Goal: Task Accomplishment & Management: Manage account settings

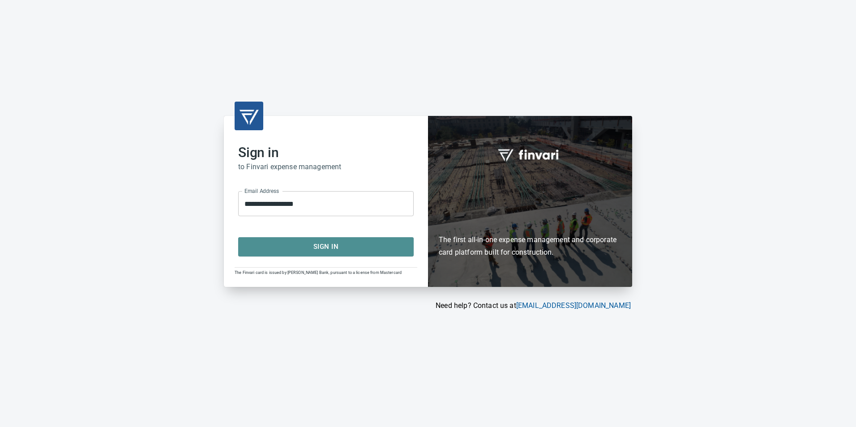
click at [284, 250] on span "Sign In" at bounding box center [326, 247] width 156 height 12
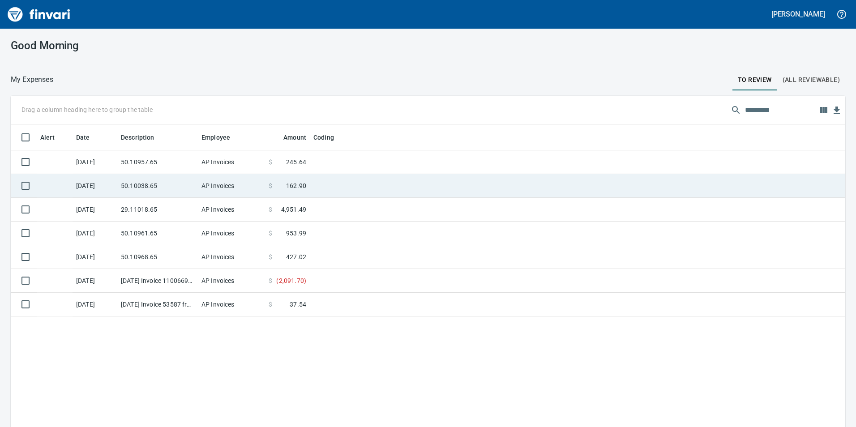
scroll to position [322, 821]
click at [179, 160] on td "50.10957.65" at bounding box center [157, 162] width 81 height 24
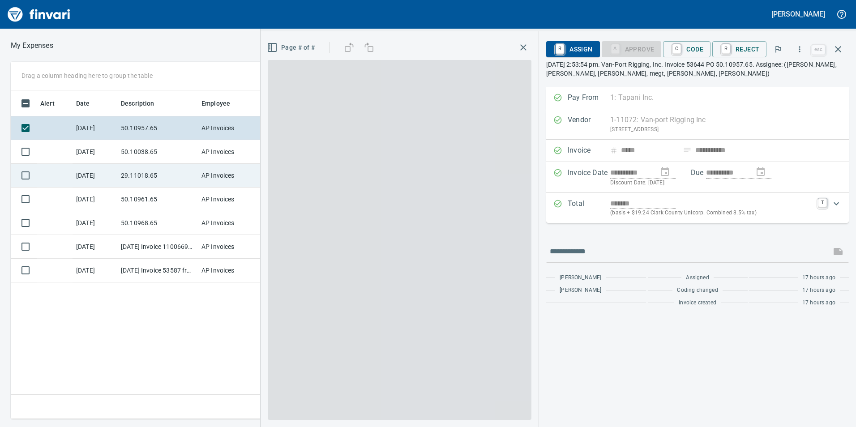
scroll to position [322, 604]
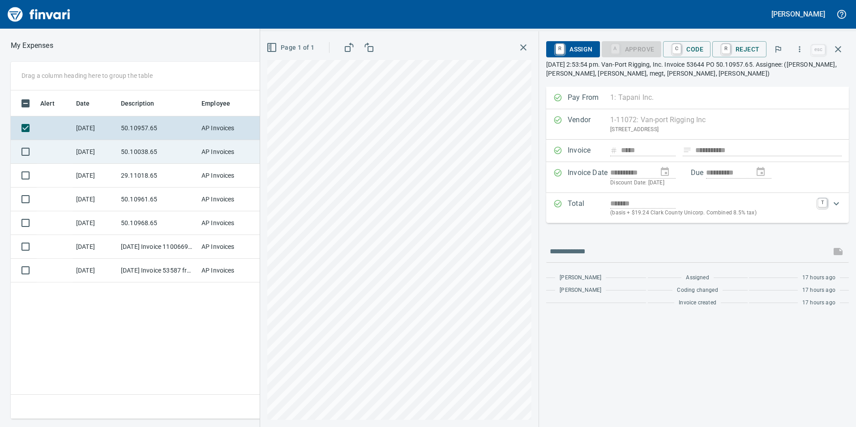
click at [168, 150] on td "50.10038.65" at bounding box center [157, 152] width 81 height 24
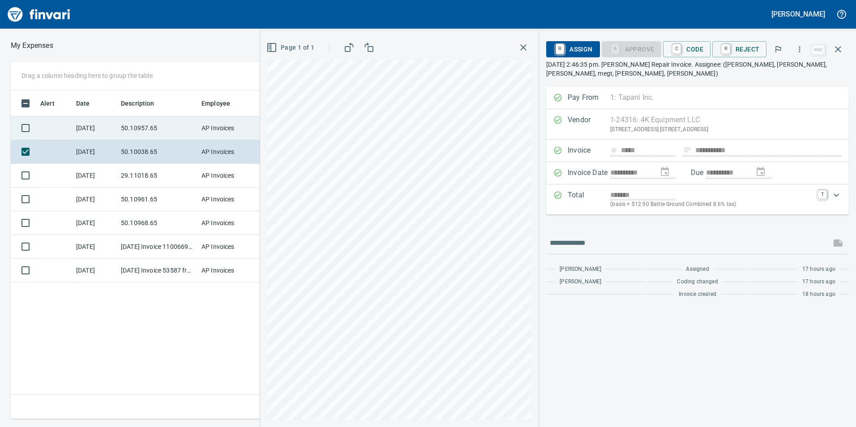
click at [136, 126] on td "50.10957.65" at bounding box center [157, 128] width 81 height 24
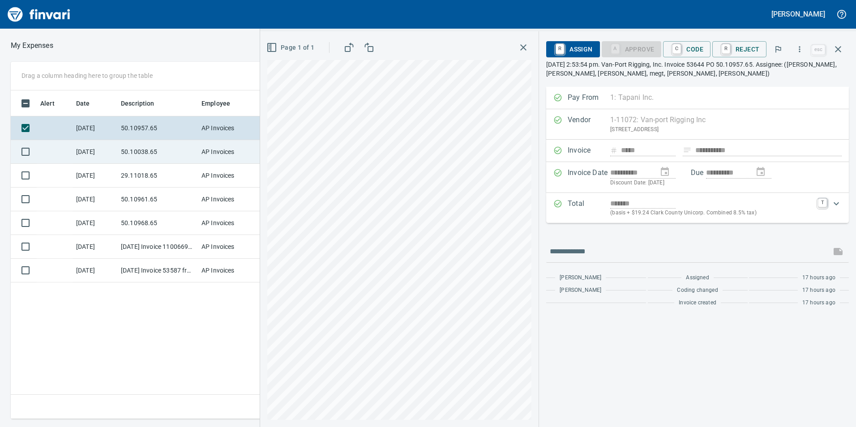
click at [120, 150] on td "50.10038.65" at bounding box center [157, 152] width 81 height 24
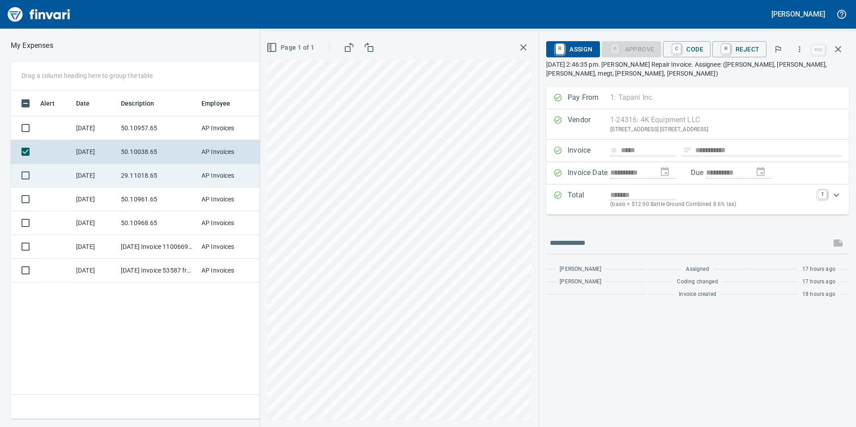
click at [122, 175] on td "29.11018.65" at bounding box center [157, 176] width 81 height 24
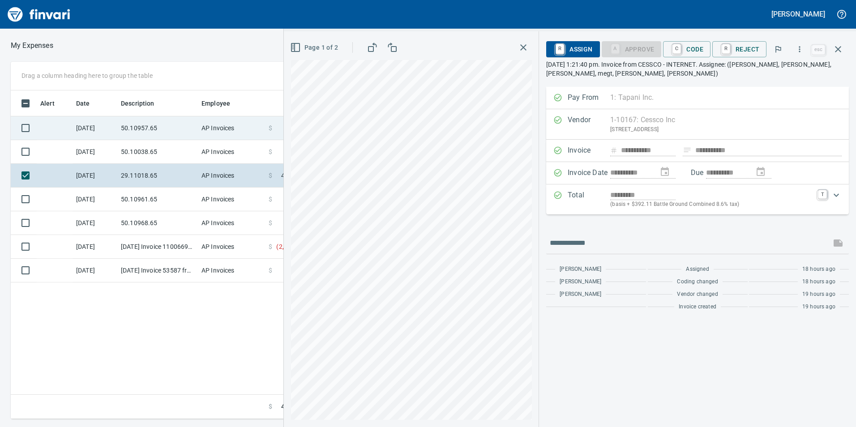
click at [139, 129] on td "50.10957.65" at bounding box center [157, 128] width 81 height 24
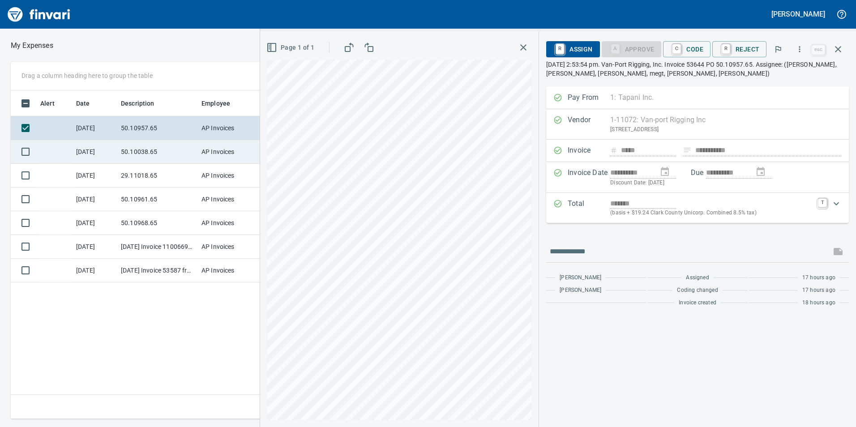
click at [141, 149] on td "50.10038.65" at bounding box center [157, 152] width 81 height 24
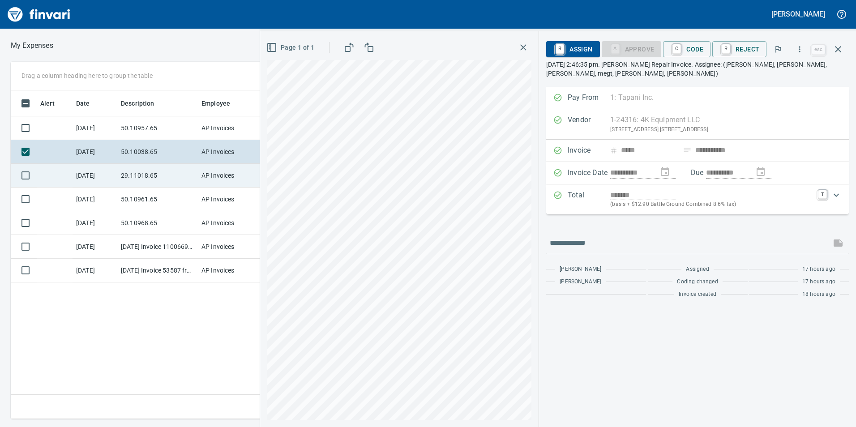
click at [142, 170] on td "29.11018.65" at bounding box center [157, 176] width 81 height 24
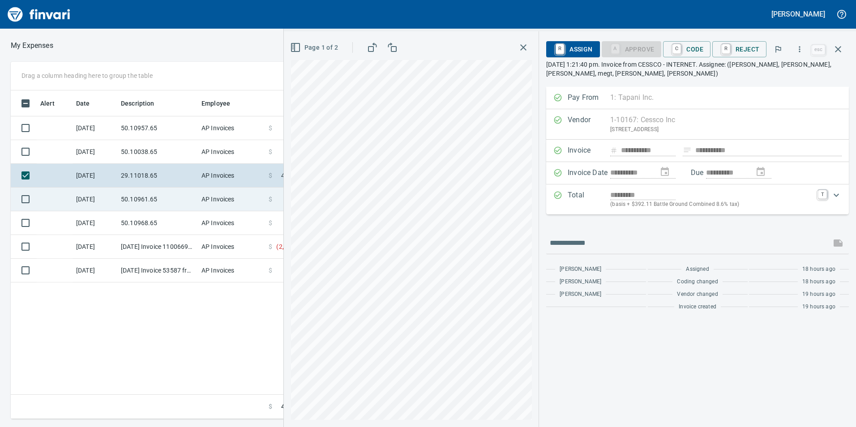
click at [146, 200] on td "50.10961.65" at bounding box center [157, 200] width 81 height 24
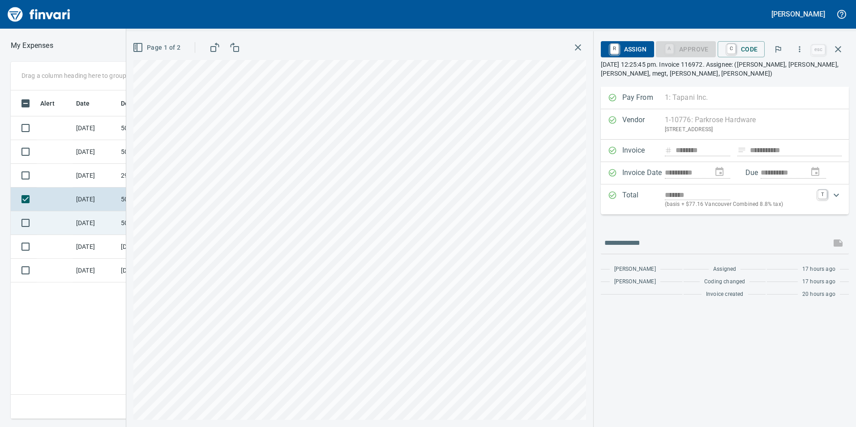
click at [98, 216] on td "[DATE]" at bounding box center [94, 223] width 45 height 24
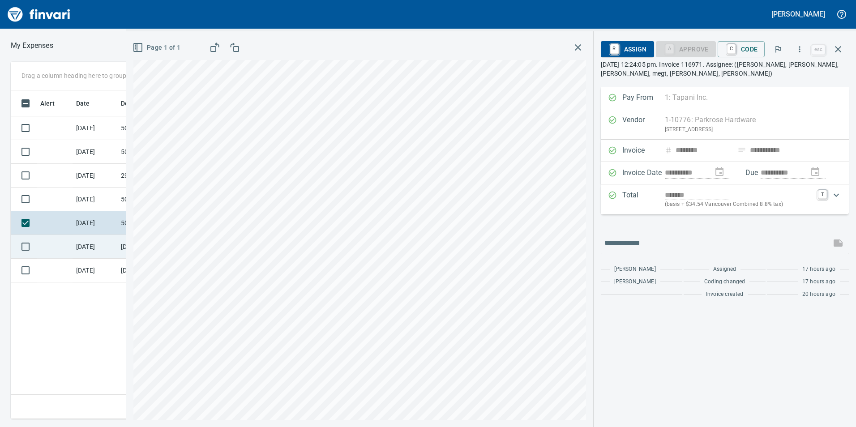
click at [101, 250] on td "[DATE]" at bounding box center [94, 247] width 45 height 24
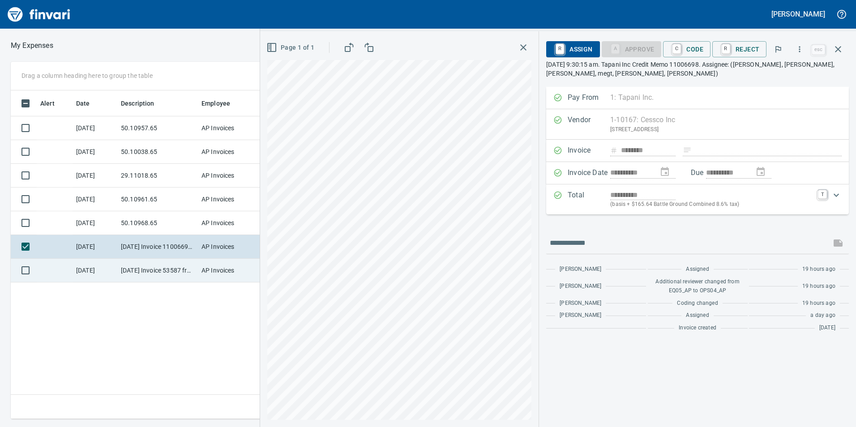
click at [119, 271] on td "[DATE] Invoice 53587 from Van-port Rigging Inc (1-11072)" at bounding box center [157, 271] width 81 height 24
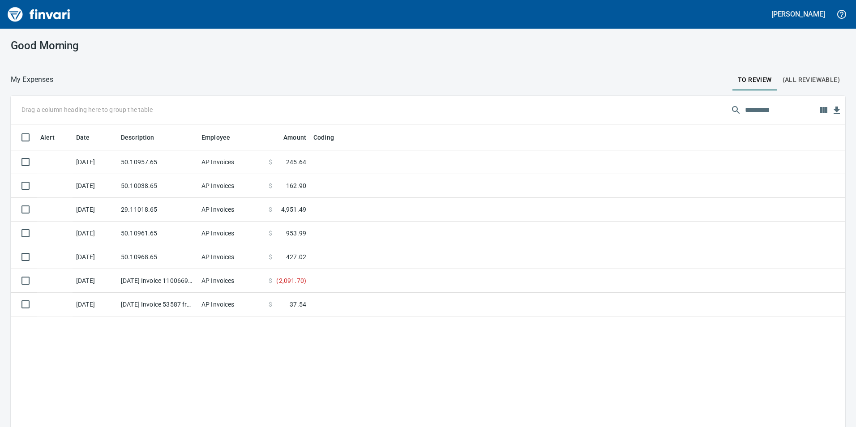
scroll to position [322, 821]
